Goal: Transaction & Acquisition: Purchase product/service

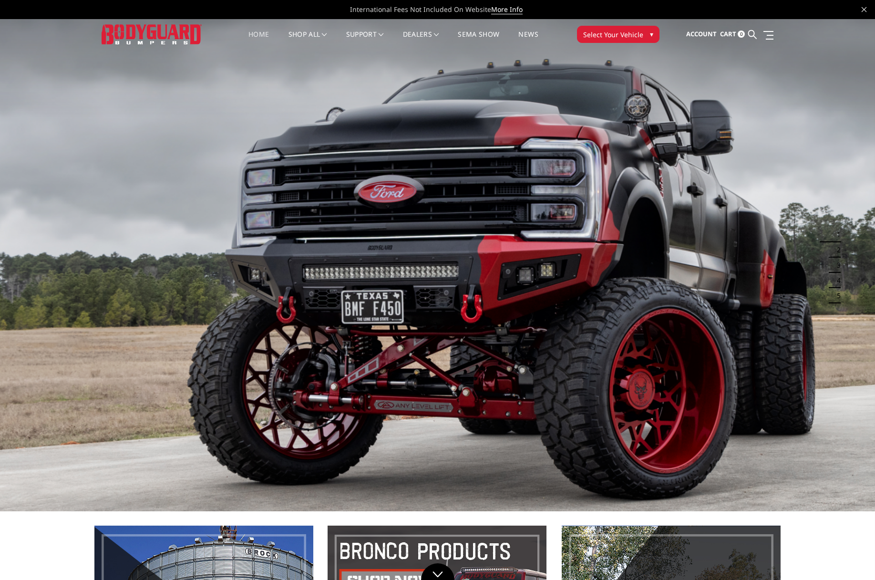
click at [617, 37] on span "Select Your Vehicle" at bounding box center [613, 35] width 60 height 10
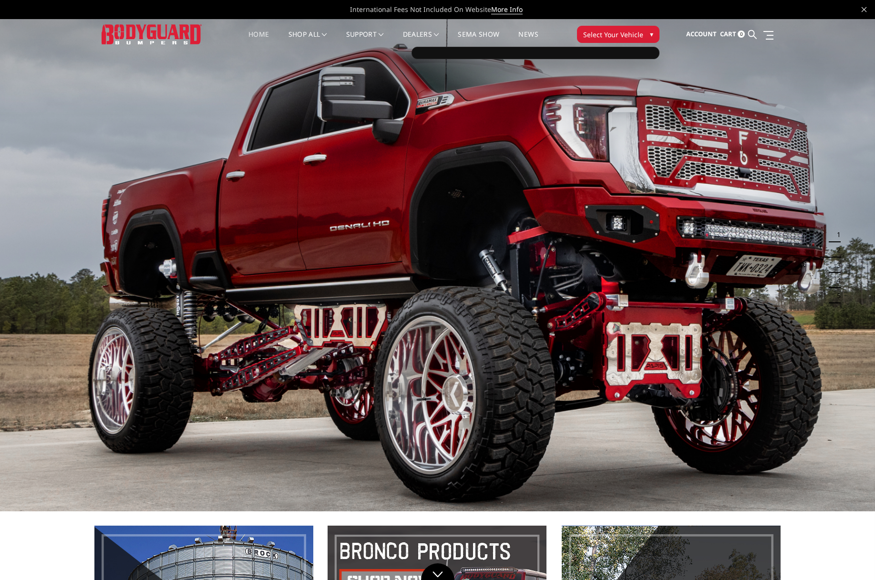
click at [648, 37] on button "Select Your Vehicle ▾" at bounding box center [618, 34] width 82 height 17
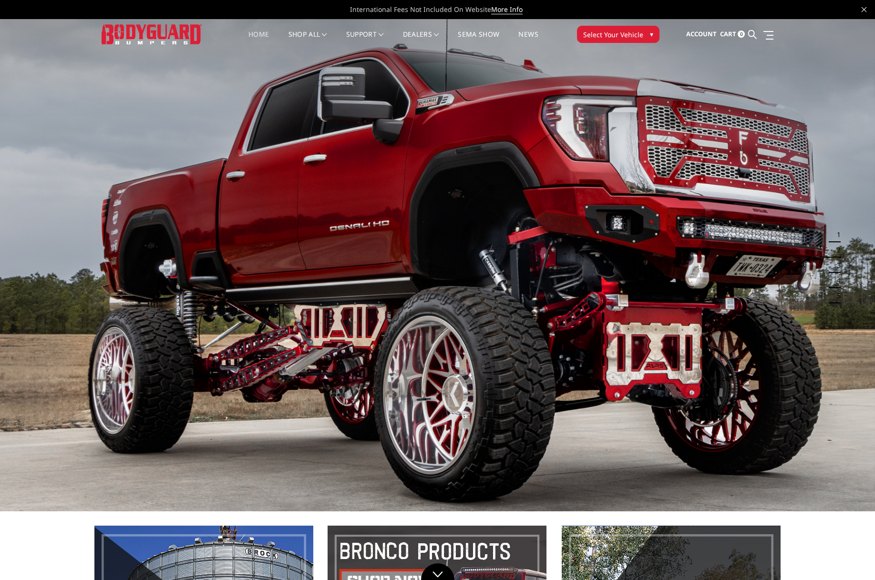
click at [648, 37] on button "Select Your Vehicle ▾" at bounding box center [618, 34] width 82 height 17
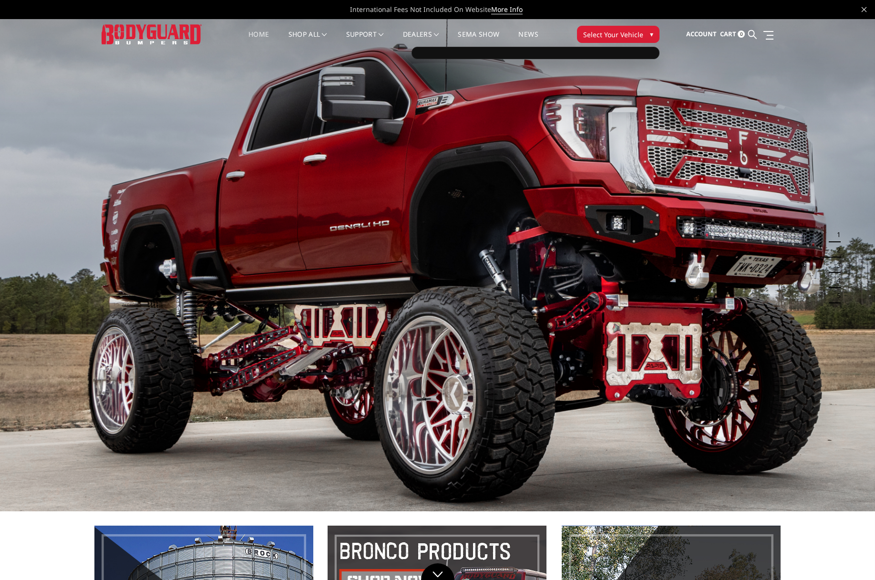
click at [569, 58] on div at bounding box center [536, 53] width 248 height 12
drag, startPoint x: 519, startPoint y: 54, endPoint x: 478, endPoint y: 54, distance: 40.5
click at [490, 54] on div at bounding box center [536, 53] width 248 height 12
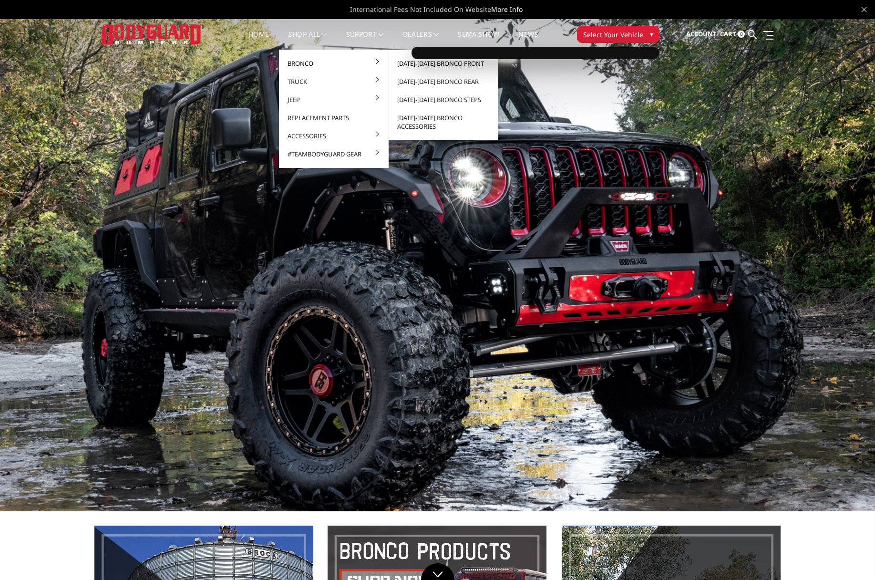
click at [410, 64] on link "[DATE]-[DATE] Bronco Front" at bounding box center [443, 63] width 102 height 18
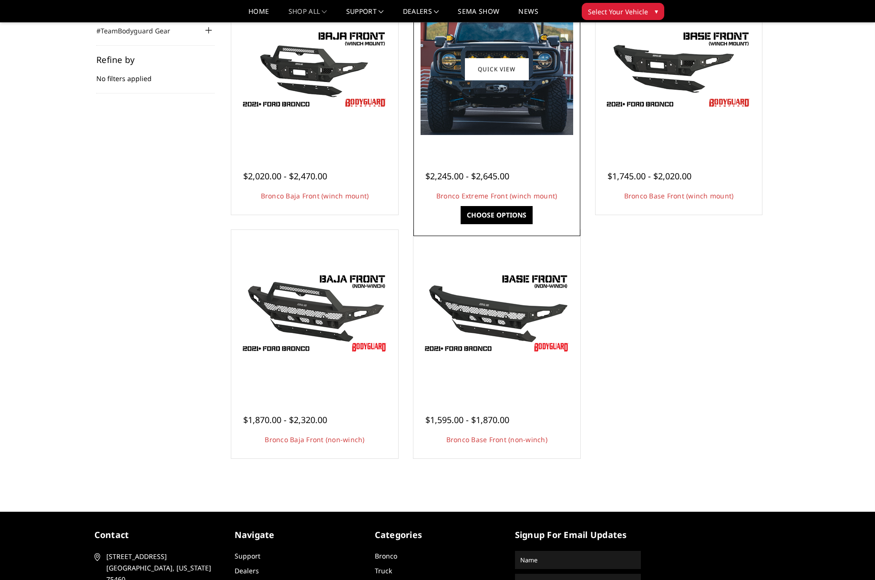
scroll to position [131, 0]
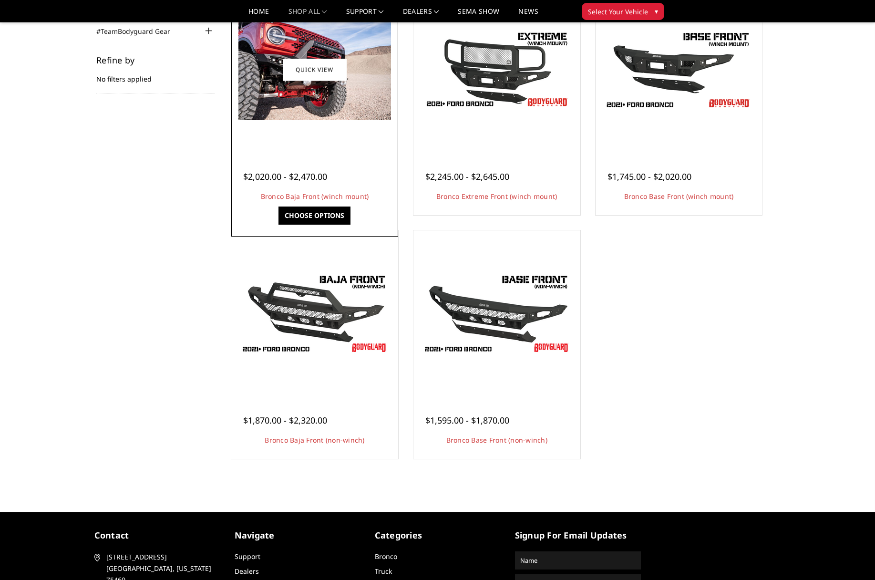
click at [359, 107] on img at bounding box center [314, 70] width 153 height 102
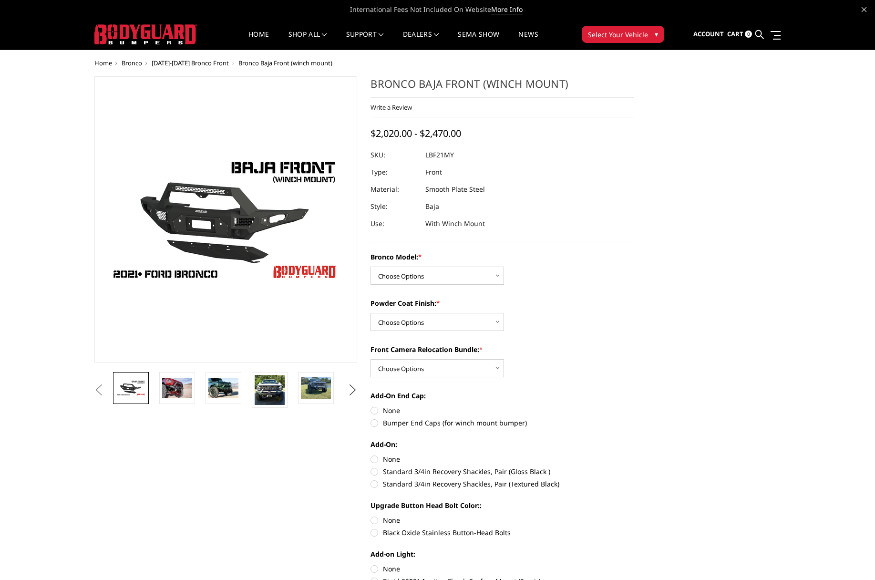
click at [348, 387] on button "Next" at bounding box center [352, 390] width 14 height 14
click at [322, 387] on img at bounding box center [316, 388] width 30 height 22
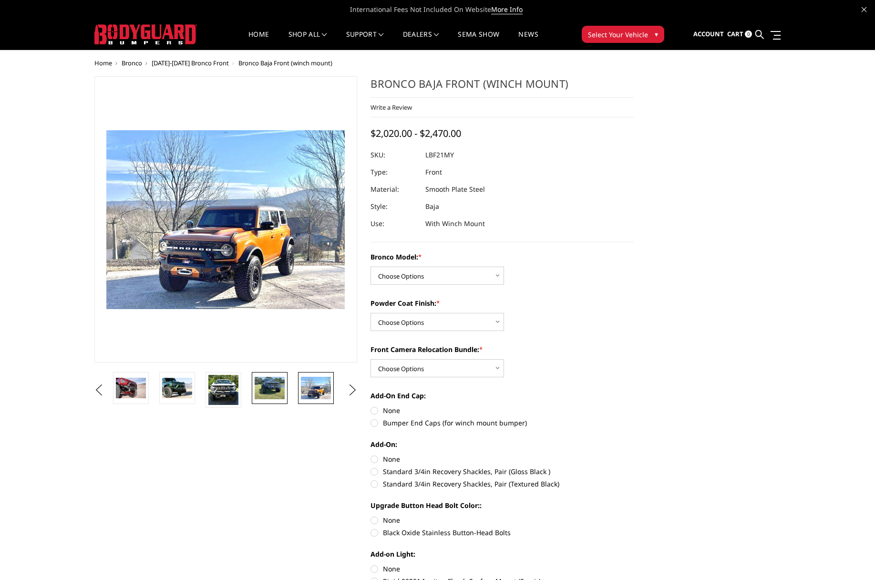
click at [261, 387] on img at bounding box center [270, 388] width 30 height 22
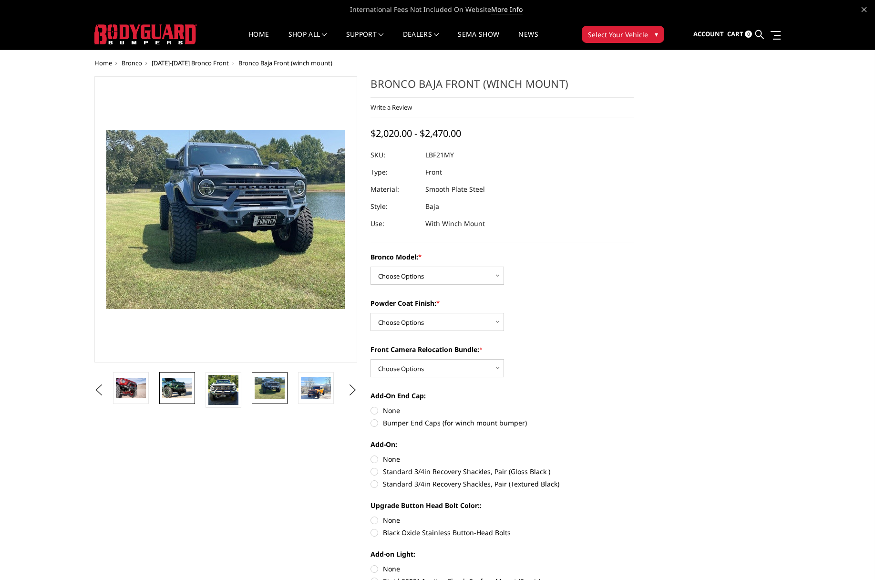
click at [173, 389] on img at bounding box center [177, 388] width 30 height 20
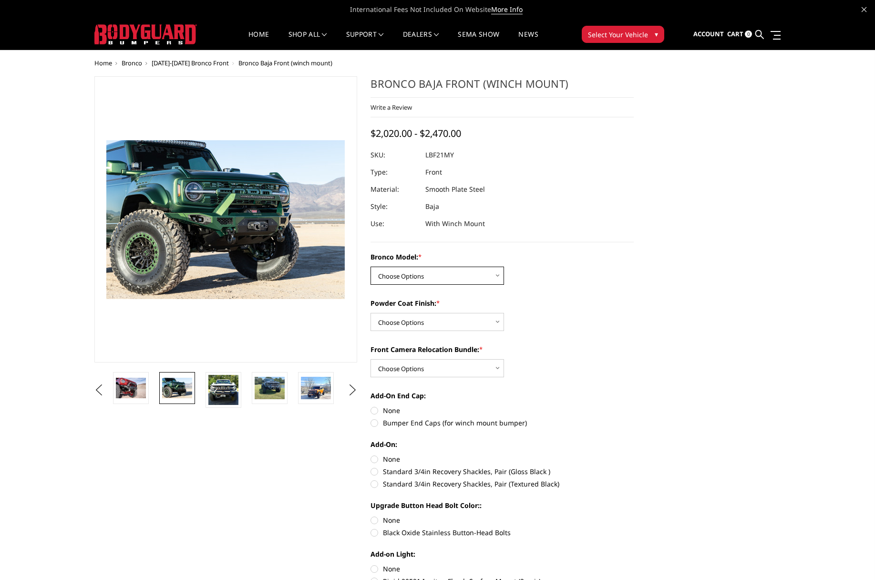
click at [471, 278] on select "Choose Options Base/Badlands/Wildtrak/etc. Raptor" at bounding box center [438, 276] width 134 height 18
select select "4013"
click at [371, 267] on select "Choose Options Base/Badlands/Wildtrak/etc. Raptor" at bounding box center [438, 276] width 134 height 18
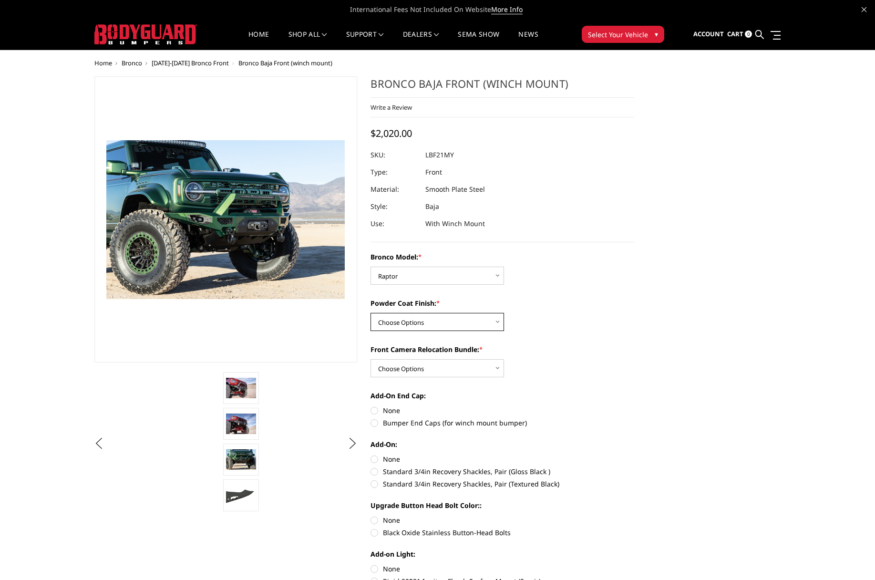
click at [408, 320] on select "Choose Options Bare Metal Textured Black Powder Coat" at bounding box center [438, 322] width 134 height 18
select select "4015"
click at [371, 313] on select "Choose Options Bare Metal Textured Black Powder Coat" at bounding box center [438, 322] width 134 height 18
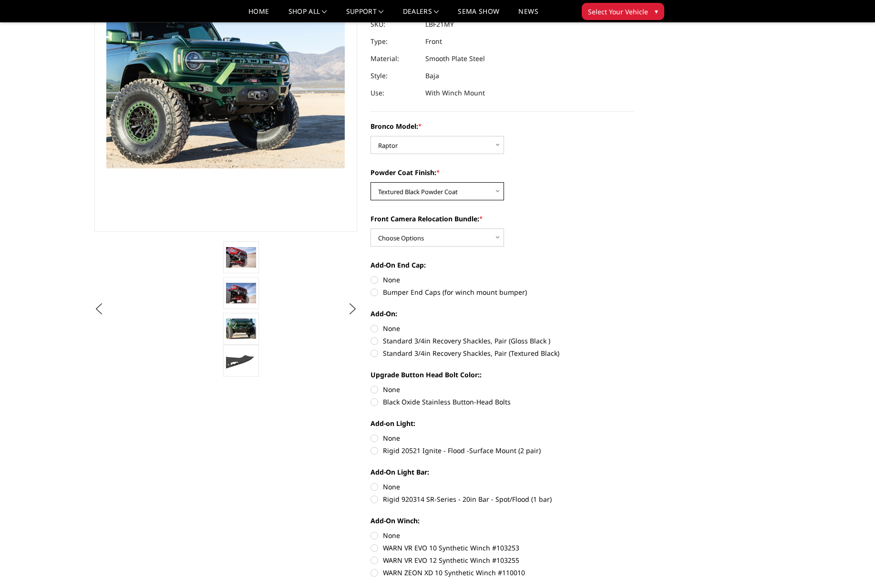
scroll to position [103, 0]
click at [440, 236] on select "Choose Options With Front Camera Relocation (Harness and Pod) Without Front Cam…" at bounding box center [438, 237] width 134 height 18
select select "4016"
click at [371, 228] on select "Choose Options With Front Camera Relocation (Harness and Pod) Without Front Cam…" at bounding box center [438, 237] width 134 height 18
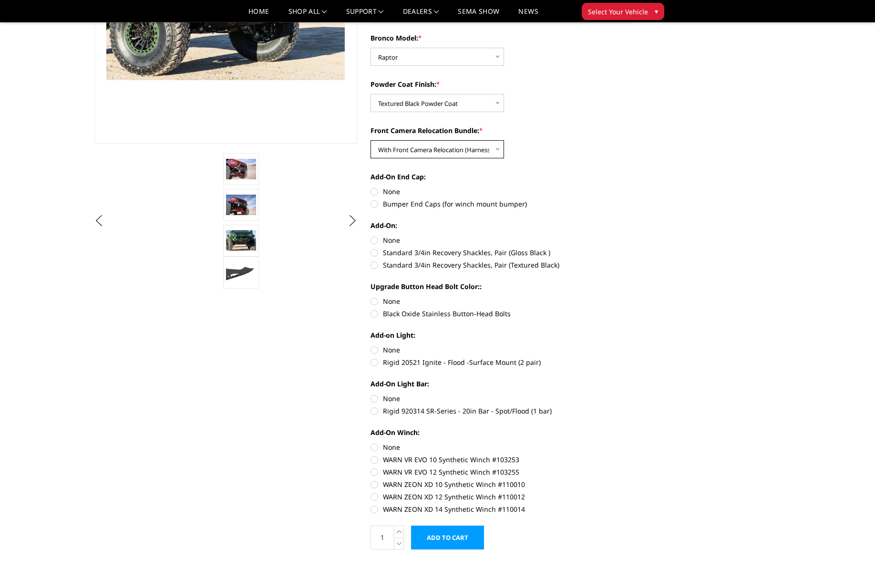
scroll to position [192, 0]
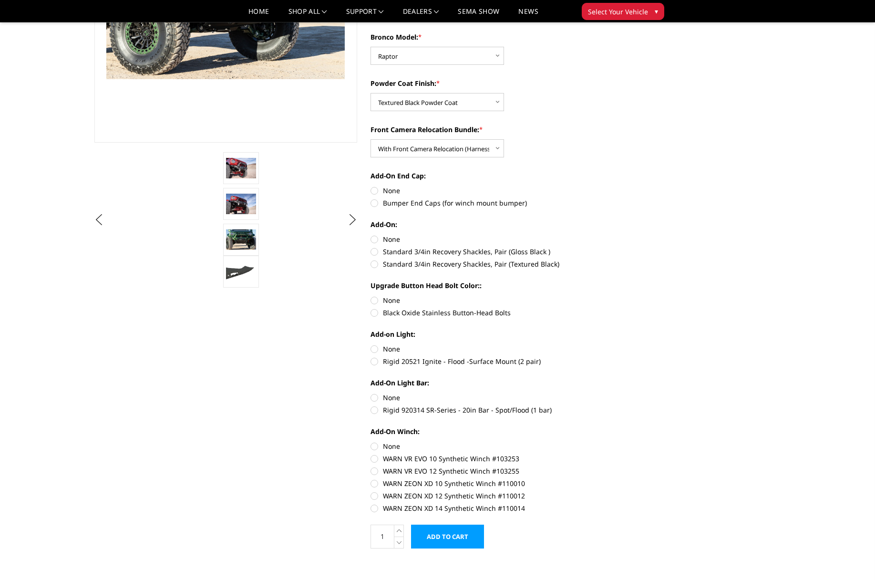
click at [699, 240] on div "Previous" at bounding box center [438, 534] width 700 height 1357
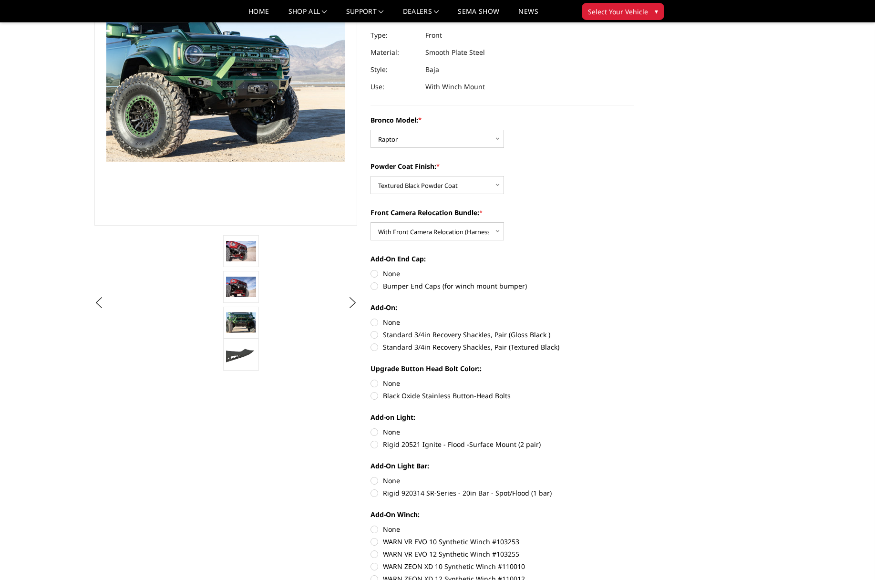
scroll to position [107, 0]
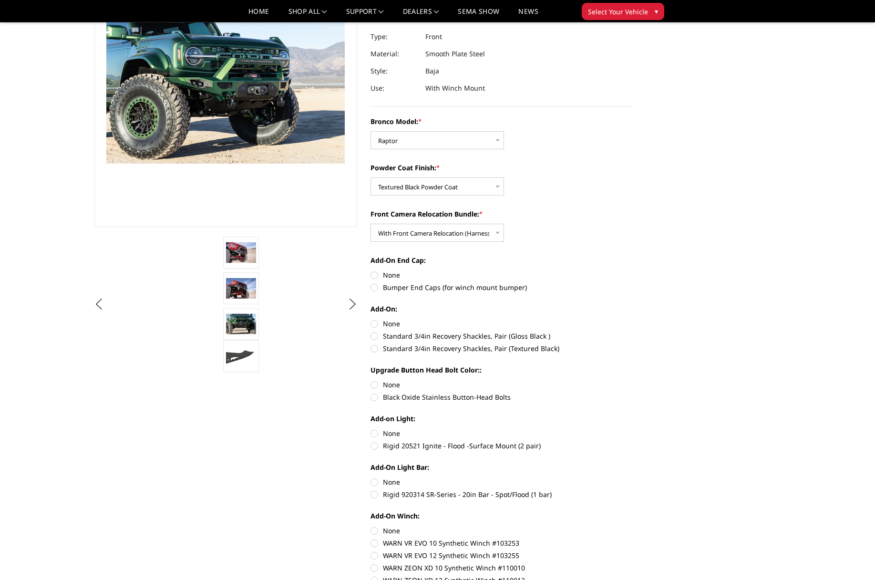
click at [374, 287] on label "Bumper End Caps (for winch mount bumper)" at bounding box center [502, 287] width 263 height 10
click at [634, 270] on input "Bumper End Caps (for winch mount bumper)" at bounding box center [634, 270] width 0 height 0
radio input "true"
click at [374, 350] on label "Standard 3/4in Recovery Shackles, Pair (Textured Black)" at bounding box center [502, 348] width 263 height 10
click at [634, 331] on input "Standard 3/4in Recovery Shackles, Pair (Textured Black)" at bounding box center [634, 331] width 0 height 0
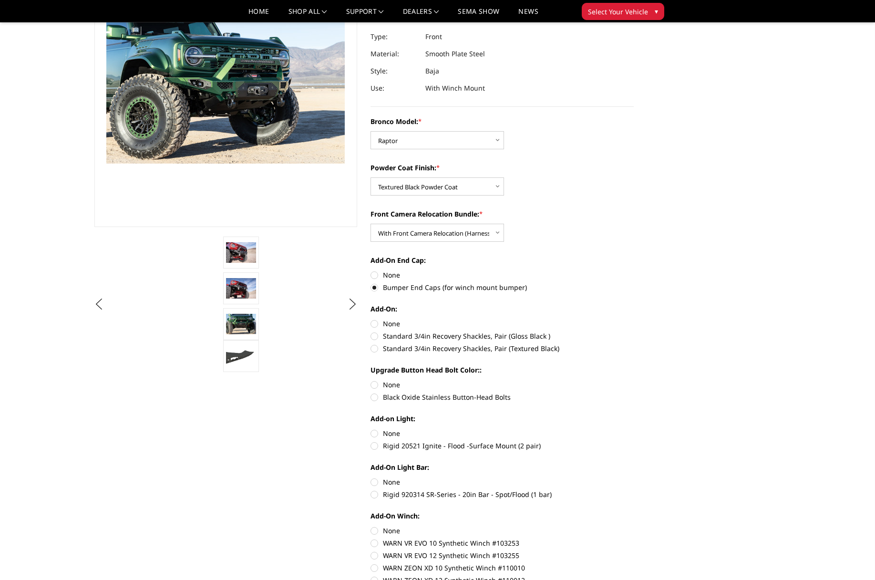
radio input "true"
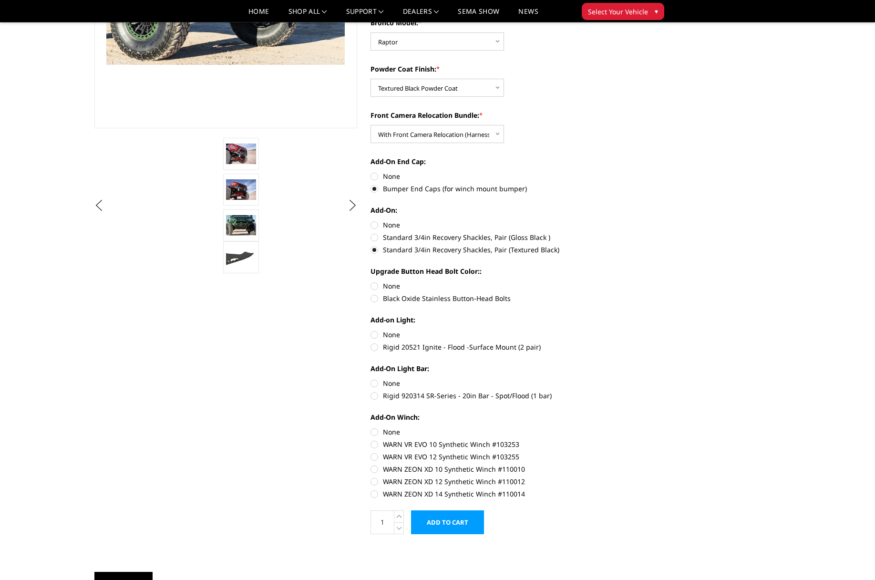
scroll to position [207, 0]
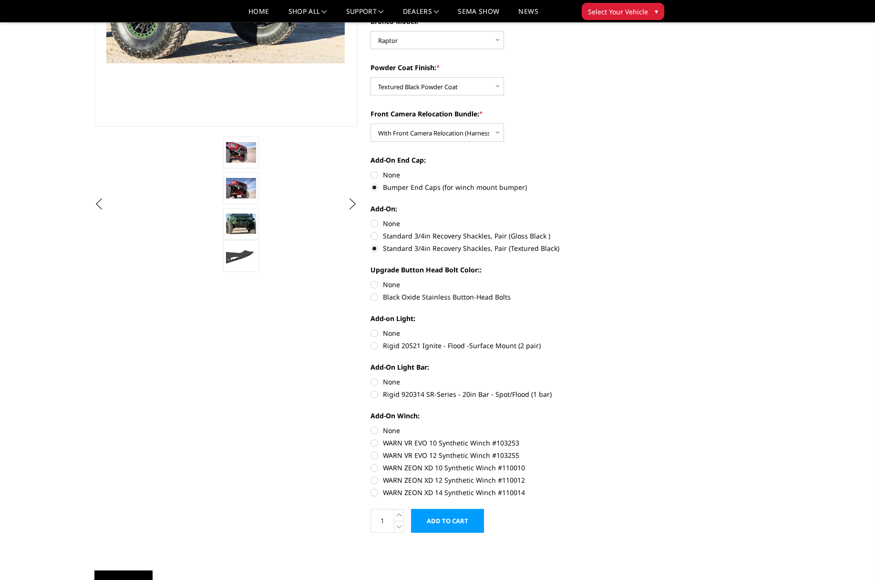
click at [378, 295] on label "Black Oxide Stainless Button-Head Bolts" at bounding box center [502, 297] width 263 height 10
click at [634, 280] on input "Black Oxide Stainless Button-Head Bolts" at bounding box center [634, 279] width 0 height 0
radio input "true"
click at [408, 342] on label "Rigid 20521 Ignite - Flood -Surface Mount (2 pair)" at bounding box center [502, 345] width 263 height 10
click at [634, 329] on input "Rigid 20521 Ignite - Flood -Surface Mount (2 pair)" at bounding box center [634, 328] width 0 height 0
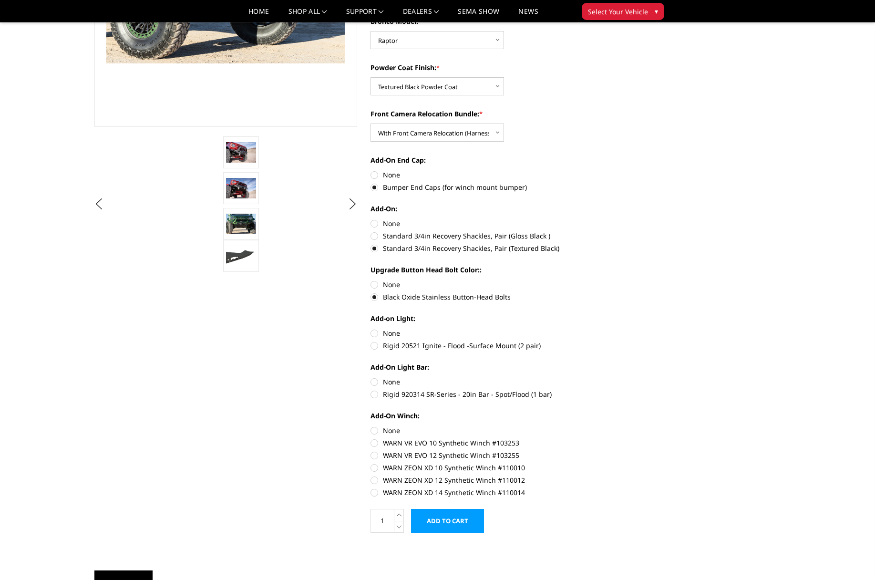
radio input "true"
click at [393, 394] on label "Rigid 920314 SR-Series - 20in Bar - Spot/Flood (1 bar)" at bounding box center [502, 394] width 263 height 10
click at [634, 377] on input "Rigid 920314 SR-Series - 20in Bar - Spot/Flood (1 bar)" at bounding box center [634, 377] width 0 height 0
radio input "true"
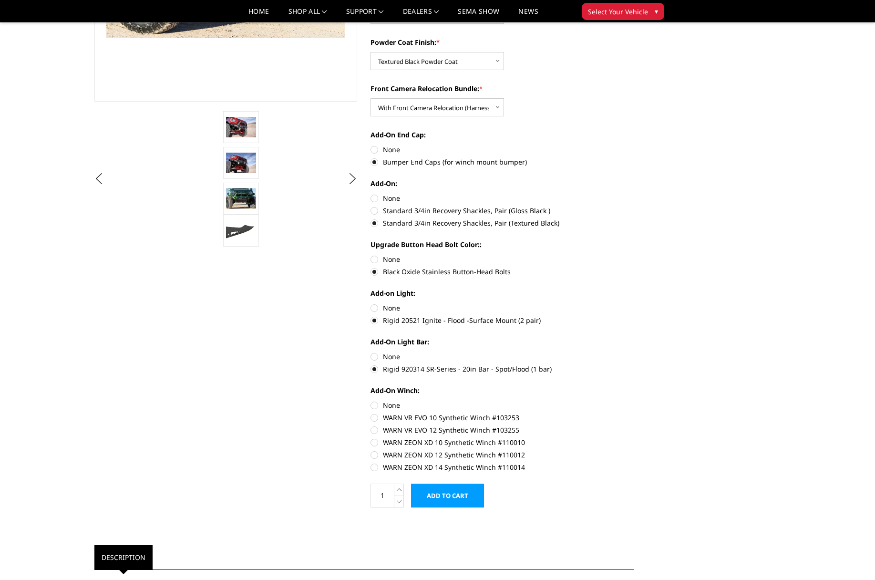
scroll to position [235, 0]
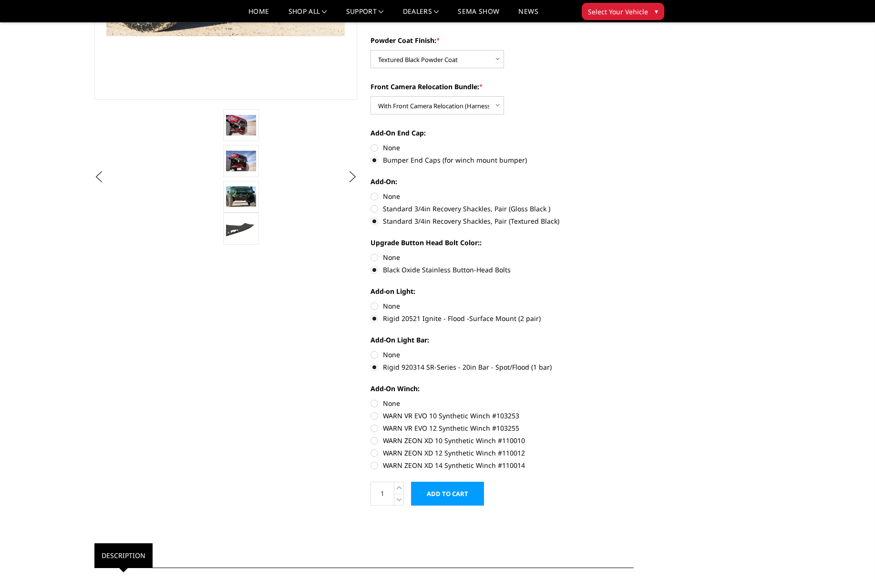
click at [373, 427] on label "WARN VR EVO 12 Synthetic Winch #103255" at bounding box center [502, 428] width 263 height 10
click at [634, 411] on input "WARN VR EVO 12 Synthetic Winch #103255" at bounding box center [634, 411] width 0 height 0
radio input "true"
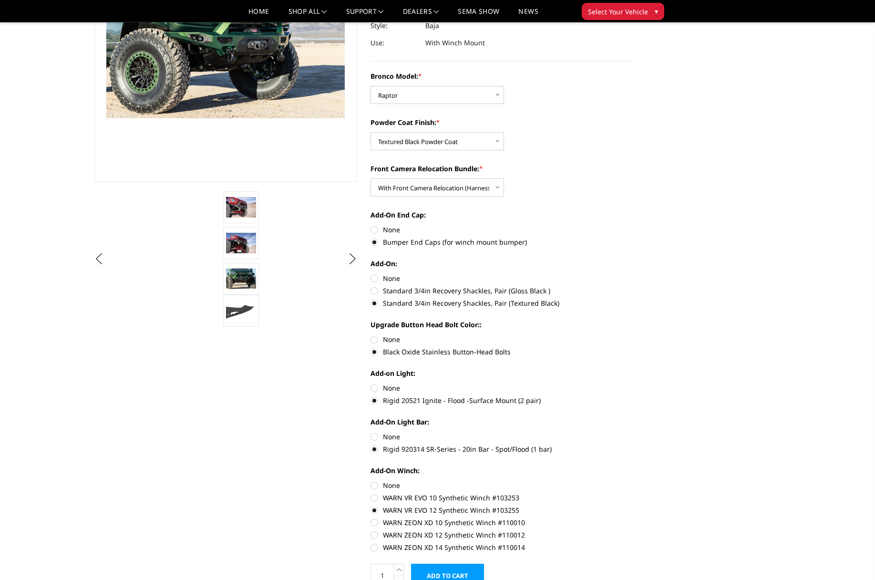
scroll to position [0, 0]
